Goal: Transaction & Acquisition: Purchase product/service

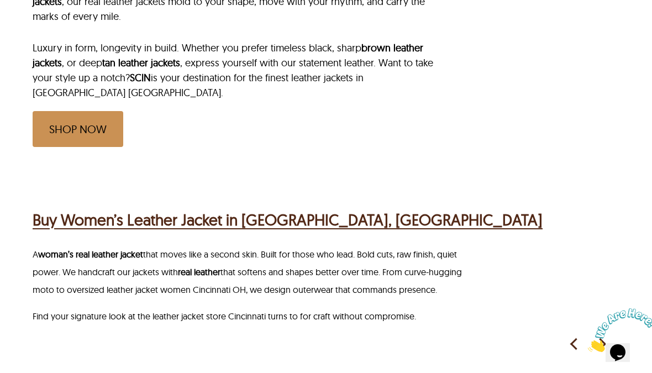
scroll to position [480, 0]
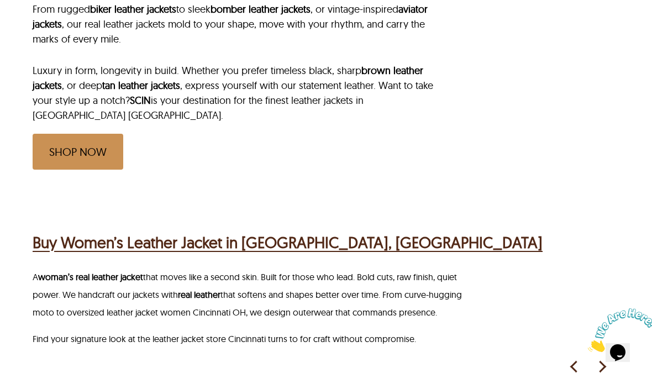
click at [65, 134] on link "SHOP NOW" at bounding box center [78, 152] width 91 height 36
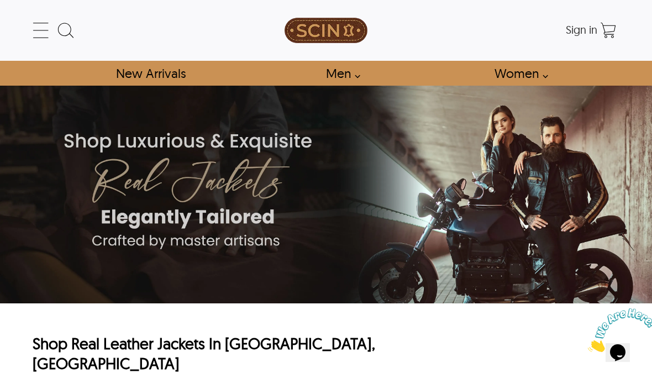
click at [38, 19] on icon at bounding box center [41, 30] width 22 height 22
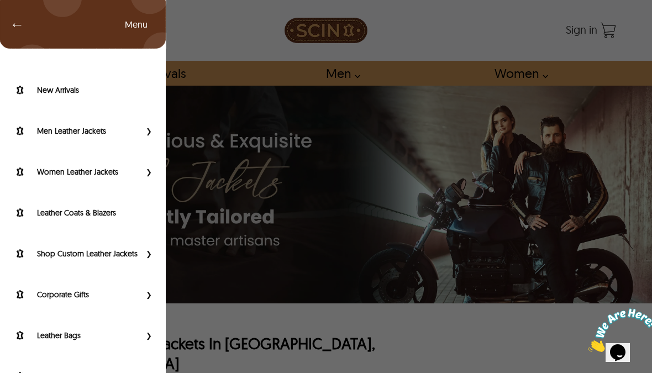
click at [55, 126] on label "Men Leather Jackets" at bounding box center [88, 130] width 103 height 11
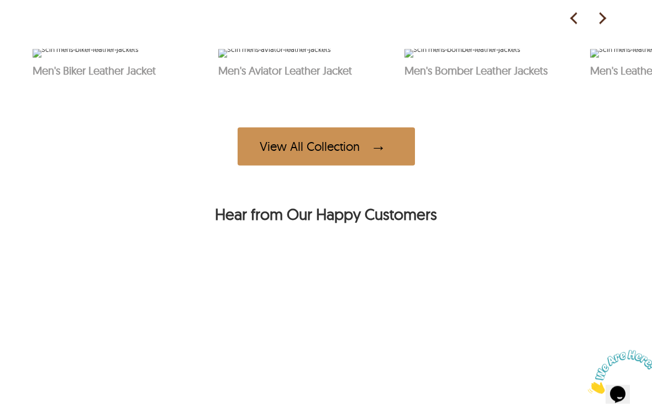
scroll to position [564, 0]
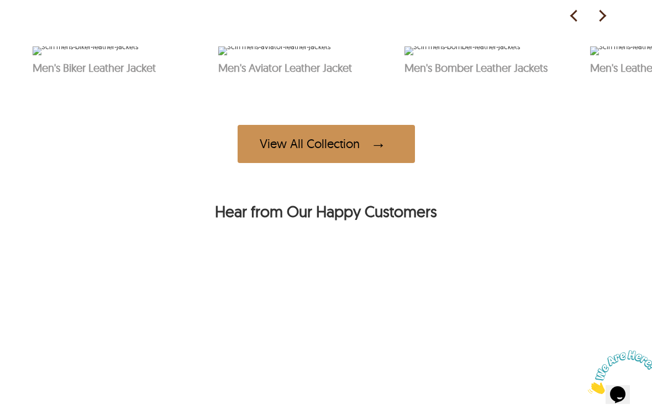
click at [54, 55] on img at bounding box center [86, 50] width 106 height 9
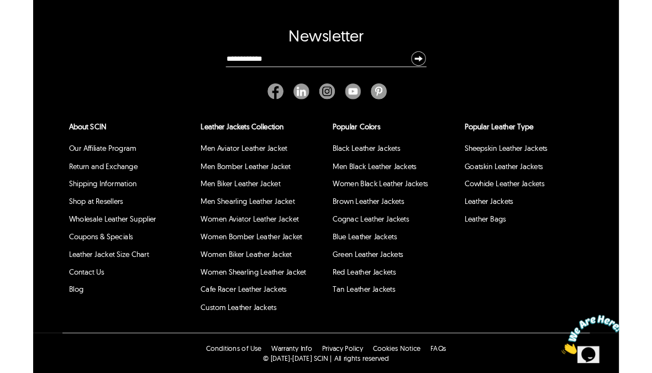
scroll to position [493, 0]
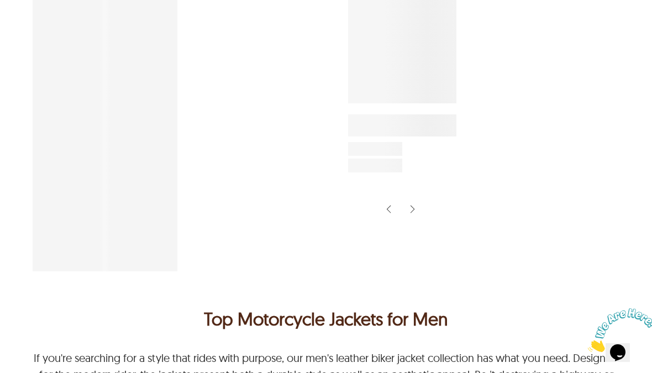
select select "********"
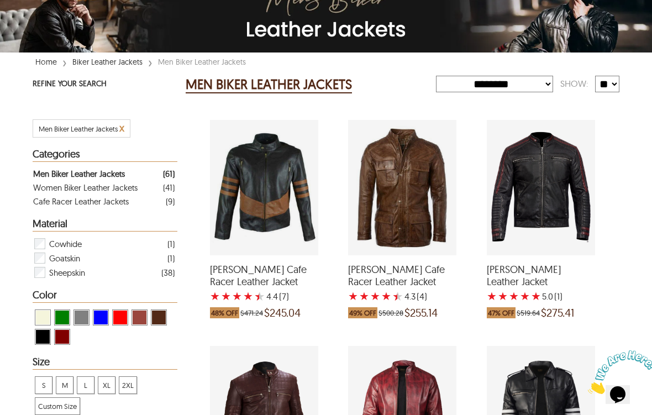
scroll to position [125, 0]
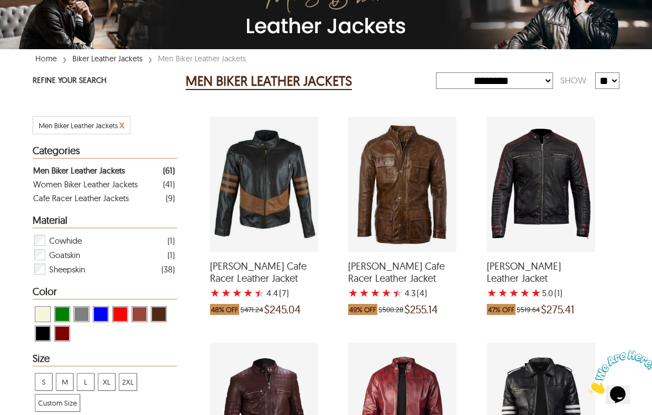
click at [50, 198] on div "Cafe Racer Leather Jackets" at bounding box center [81, 198] width 96 height 14
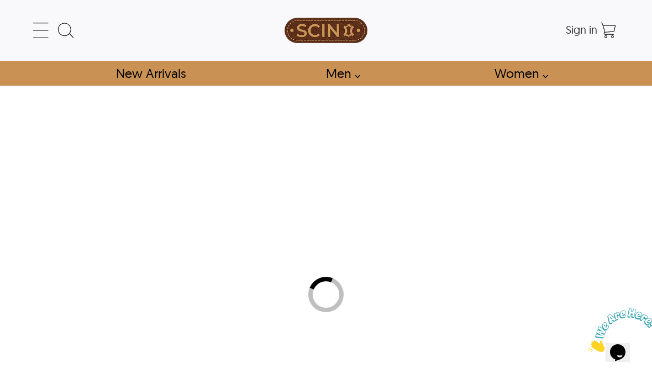
select select "********"
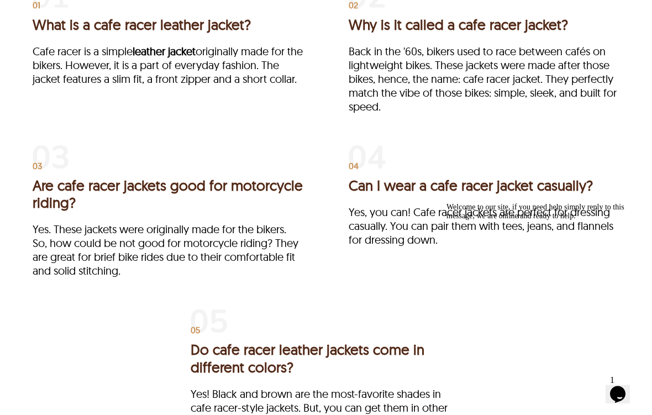
scroll to position [1457, 0]
